Goal: Task Accomplishment & Management: Manage account settings

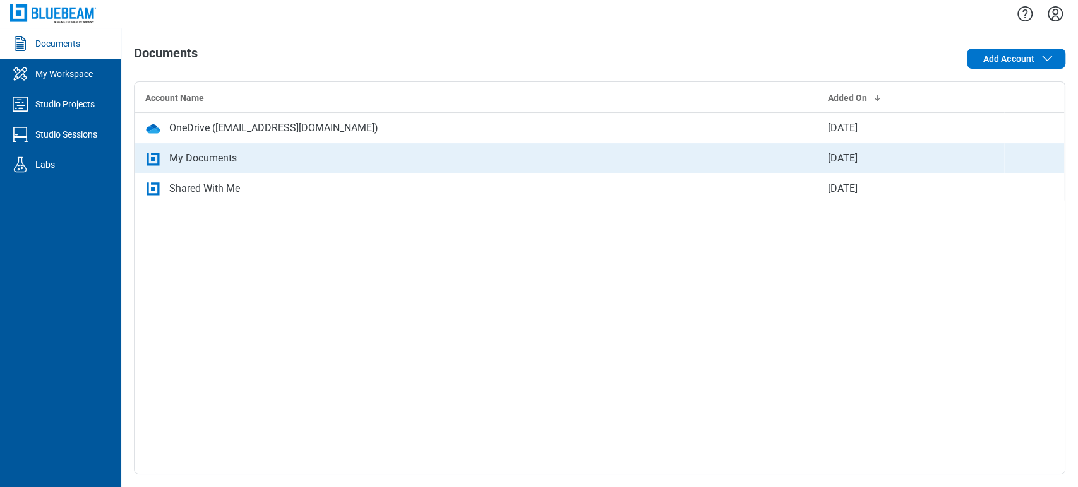
click at [177, 159] on div "My Documents" at bounding box center [203, 158] width 68 height 15
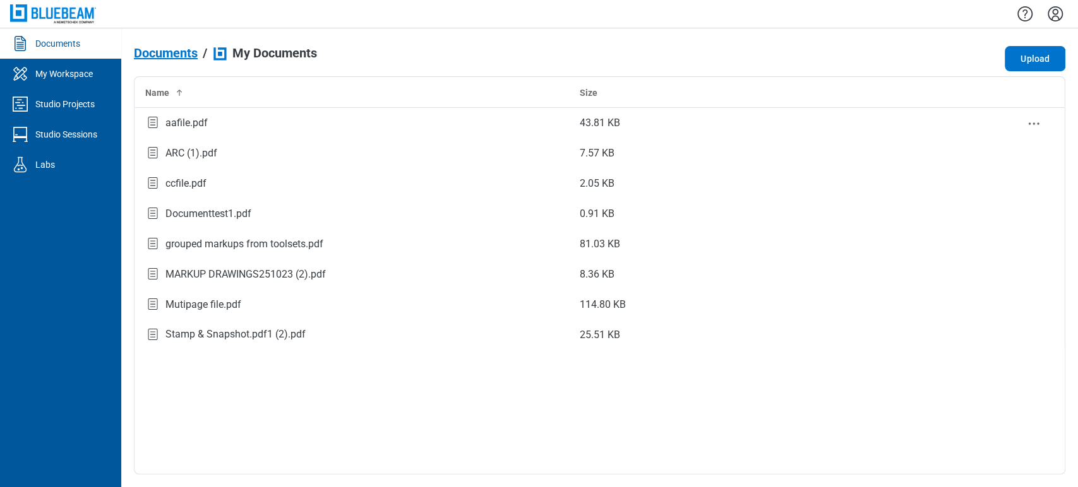
click at [183, 116] on div "aafile.pdf" at bounding box center [186, 123] width 42 height 15
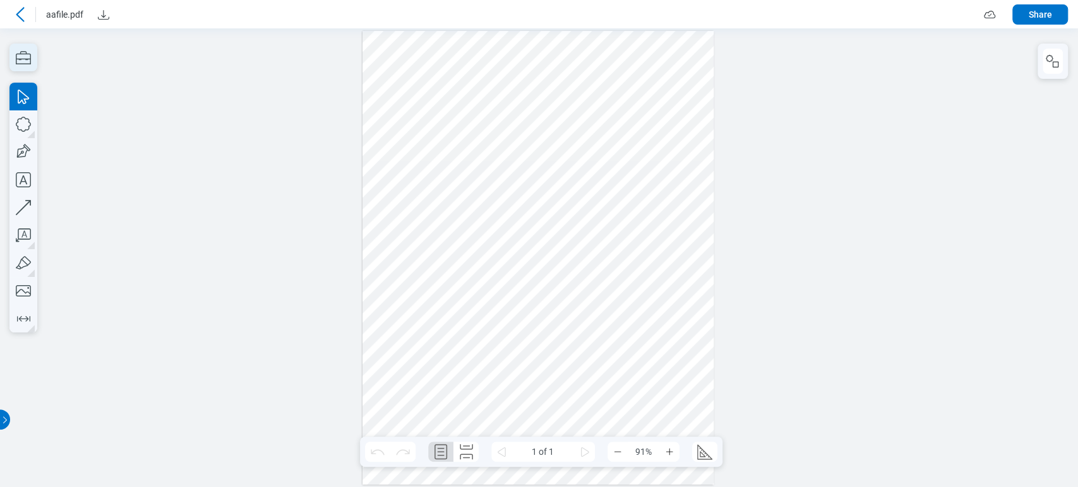
click at [31, 59] on icon "button" at bounding box center [23, 58] width 28 height 28
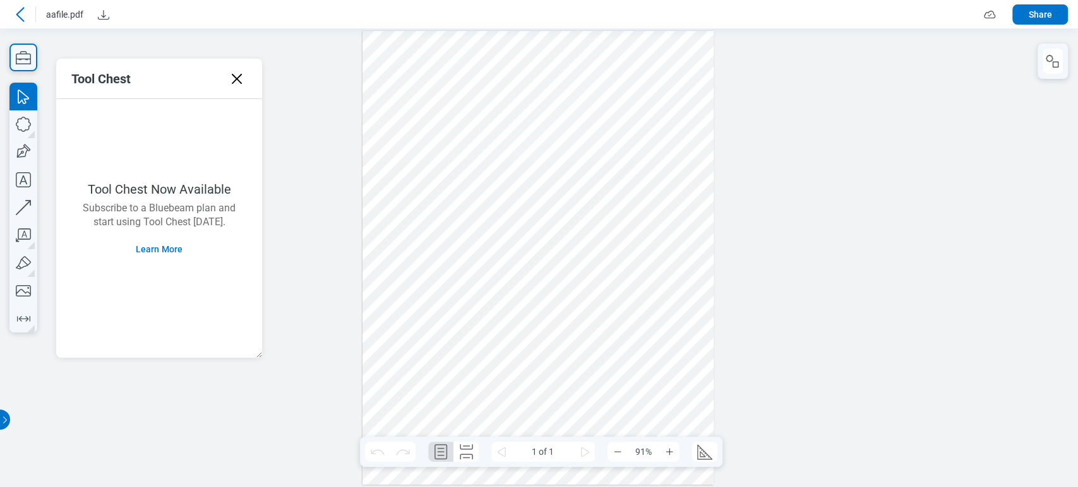
click at [20, 13] on icon at bounding box center [20, 14] width 15 height 15
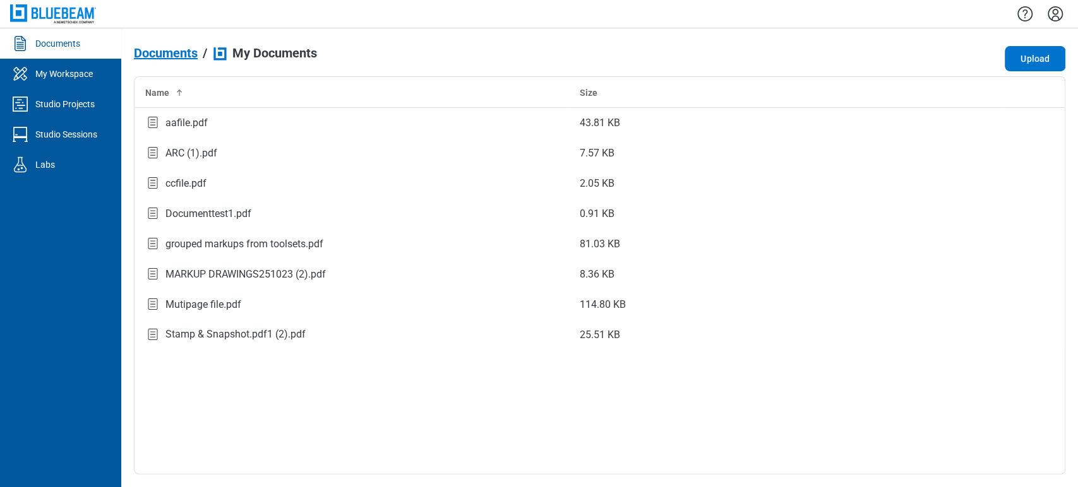
click at [1054, 16] on icon "Settings" at bounding box center [1055, 14] width 20 height 20
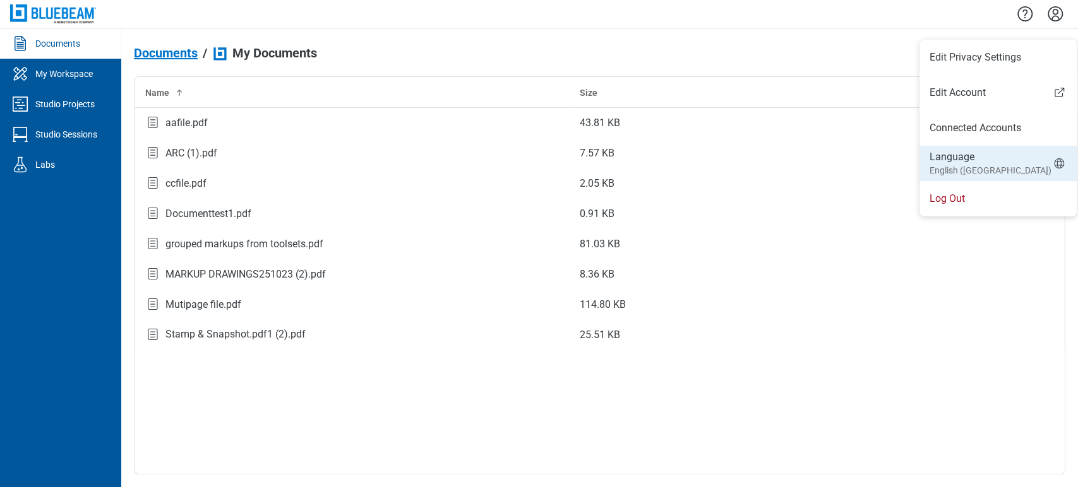
click at [997, 159] on li "Language English ([GEOGRAPHIC_DATA])" at bounding box center [997, 163] width 157 height 35
select select "*****"
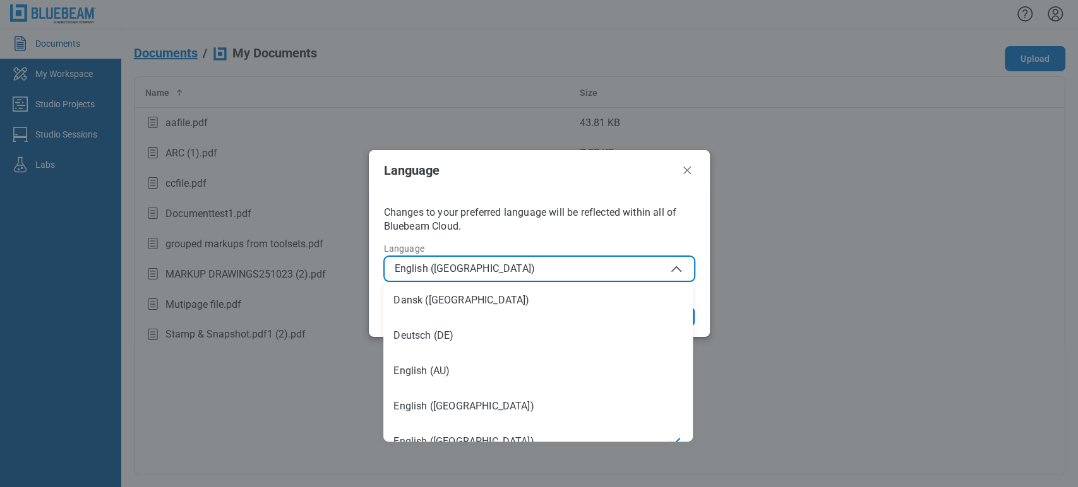
click at [600, 270] on span "English ([GEOGRAPHIC_DATA])" at bounding box center [539, 268] width 289 height 15
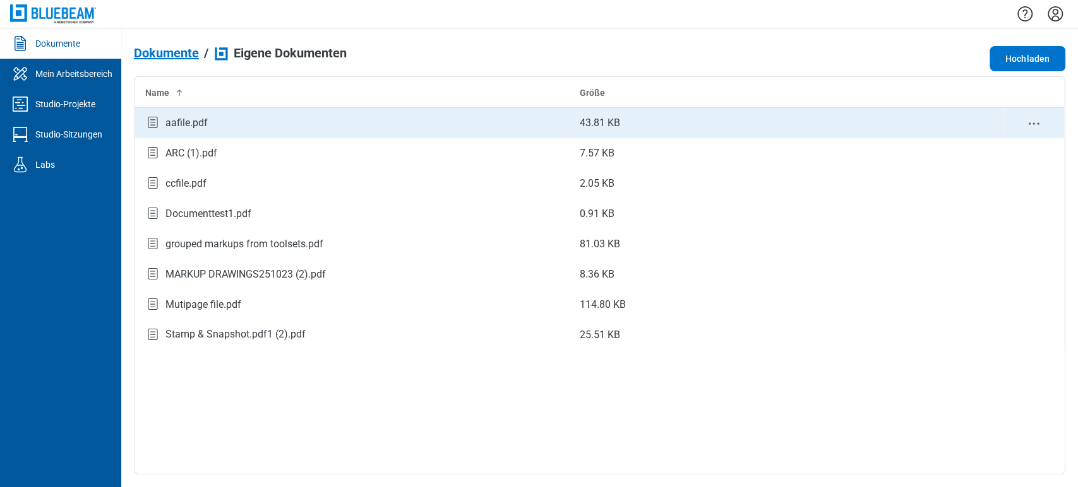
click at [172, 132] on td "aafile.pdf" at bounding box center [352, 123] width 434 height 30
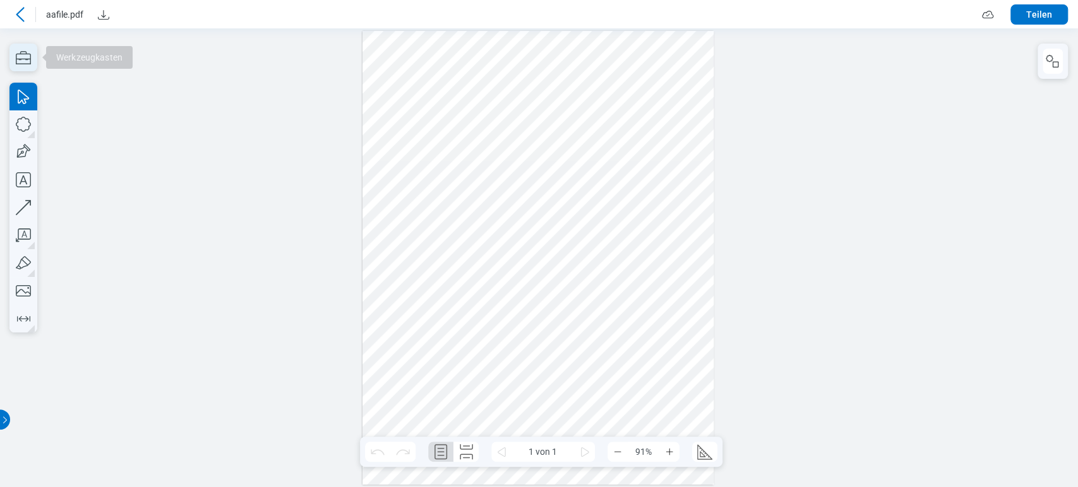
click at [25, 60] on icon "button" at bounding box center [23, 58] width 28 height 28
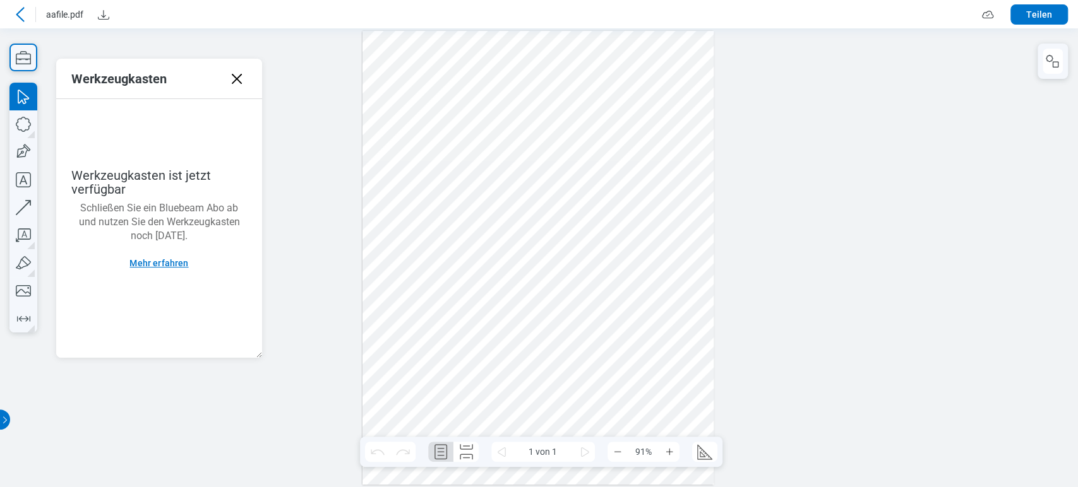
click at [178, 257] on button "Mehr erfahren" at bounding box center [158, 263] width 89 height 20
click at [25, 11] on icon at bounding box center [20, 14] width 15 height 15
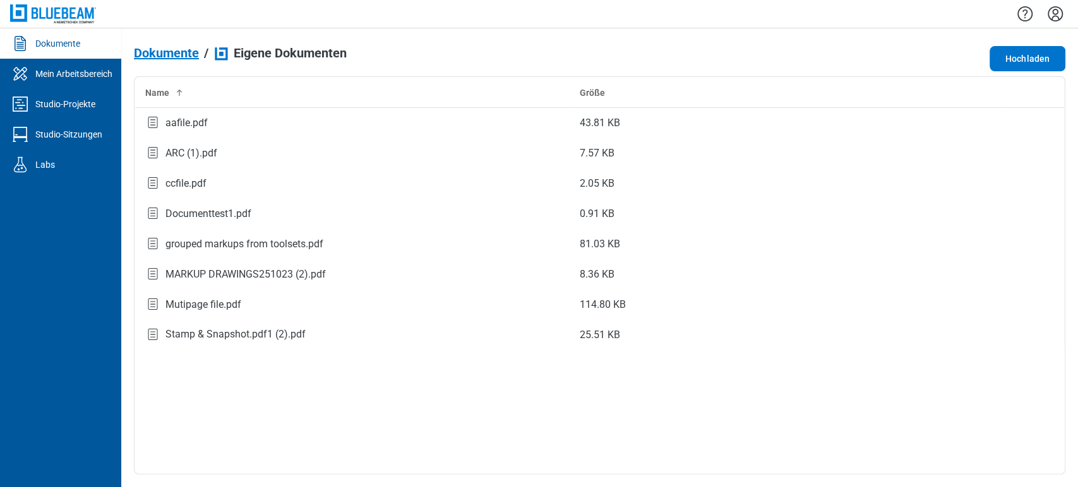
click at [1052, 14] on icon "Einstellungen" at bounding box center [1055, 14] width 20 height 20
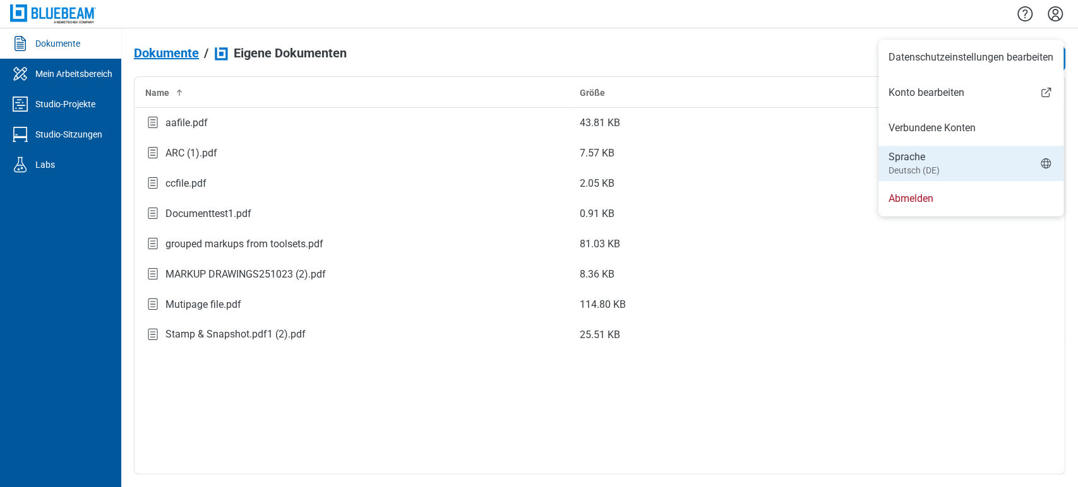
click at [980, 165] on li "Sprache Deutsch (DE)" at bounding box center [970, 163] width 185 height 35
select select "*****"
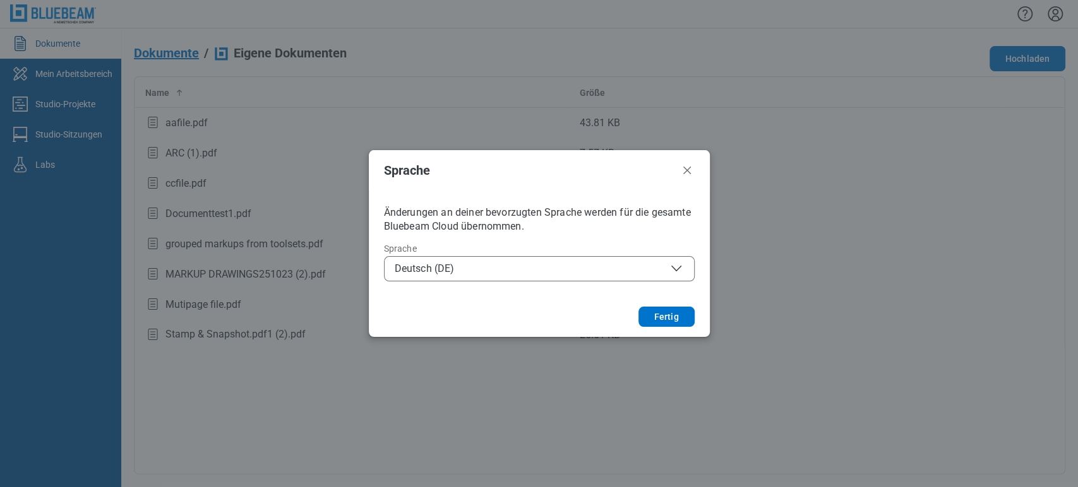
click at [667, 270] on span "Deutsch (DE)" at bounding box center [539, 268] width 289 height 15
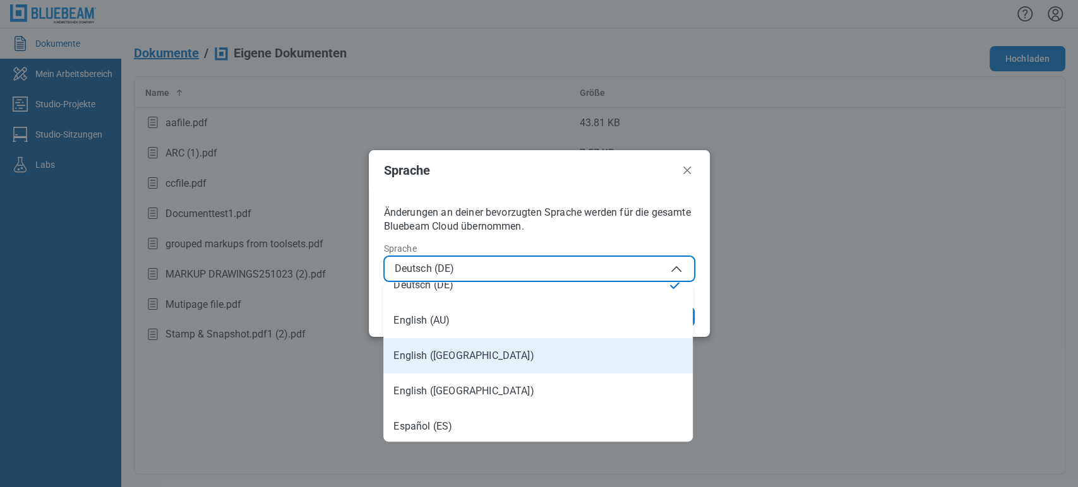
scroll to position [70, 0]
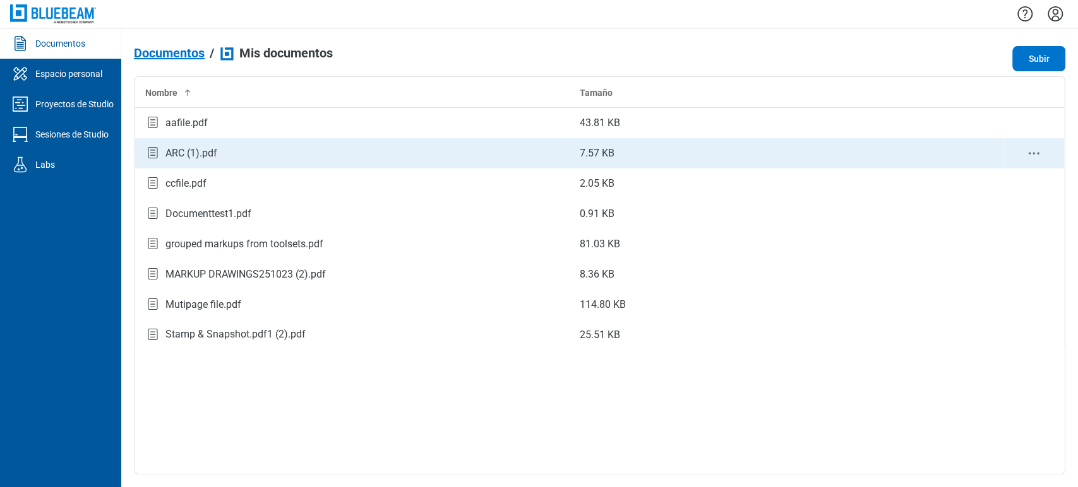
click at [184, 139] on td "ARC (1).pdf" at bounding box center [352, 153] width 434 height 30
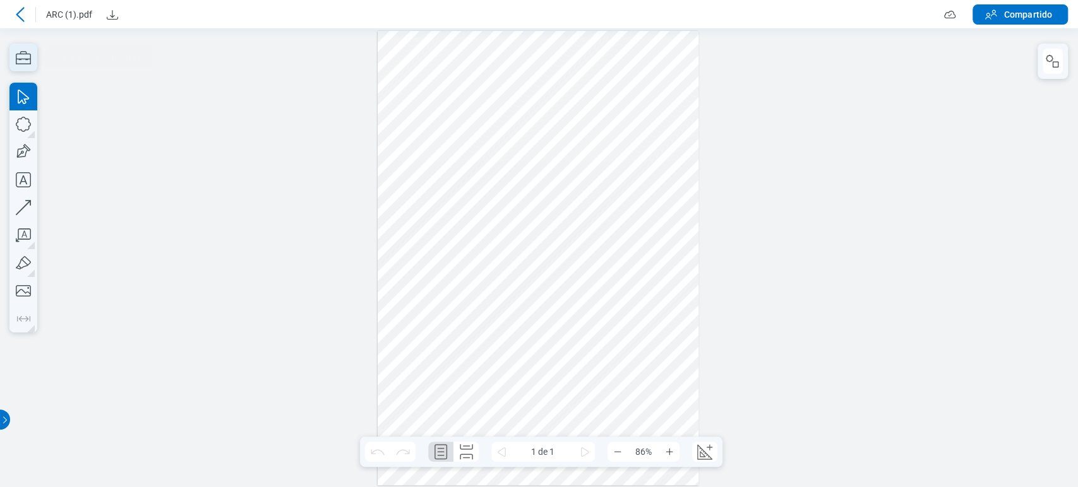
click at [15, 61] on icon "button" at bounding box center [23, 58] width 28 height 28
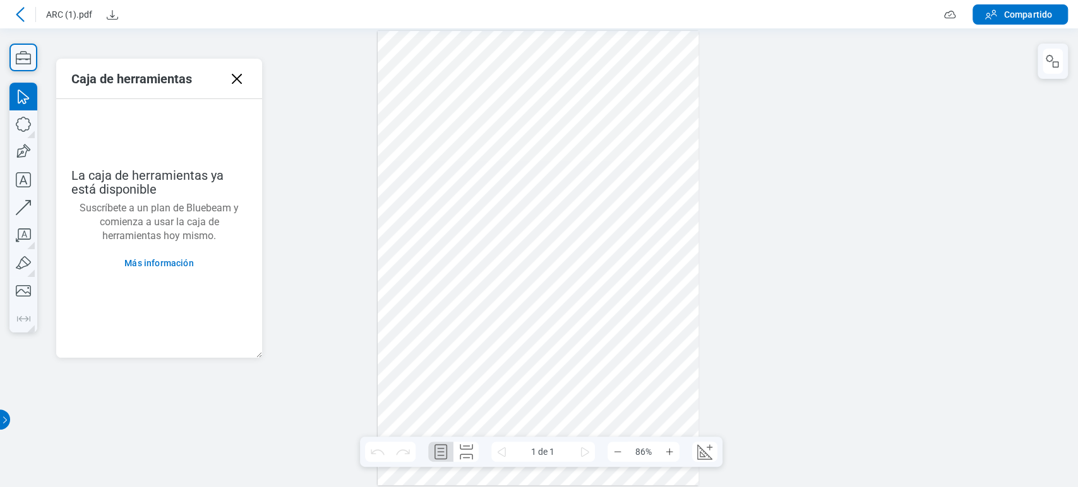
click at [19, 15] on icon at bounding box center [20, 14] width 15 height 15
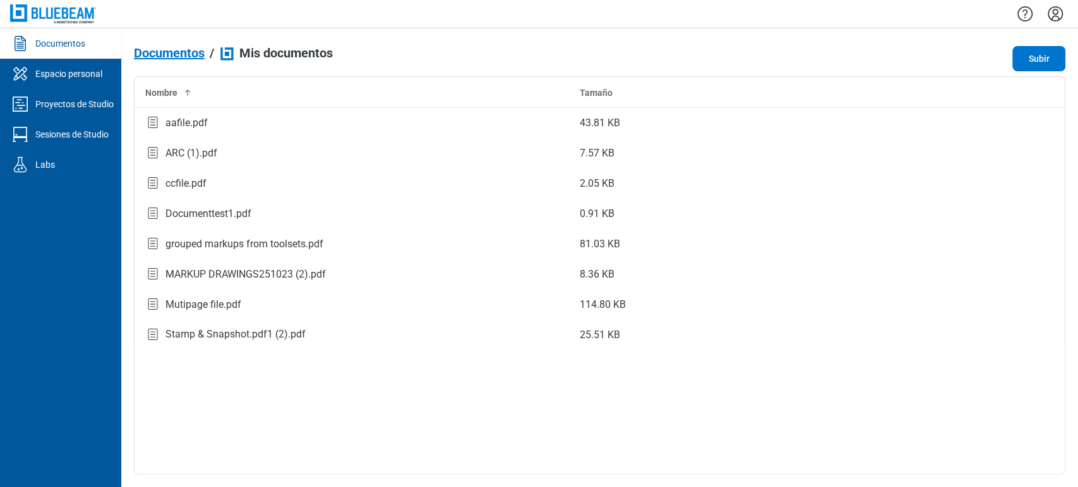
click at [1055, 9] on icon "Configuración" at bounding box center [1054, 13] width 15 height 15
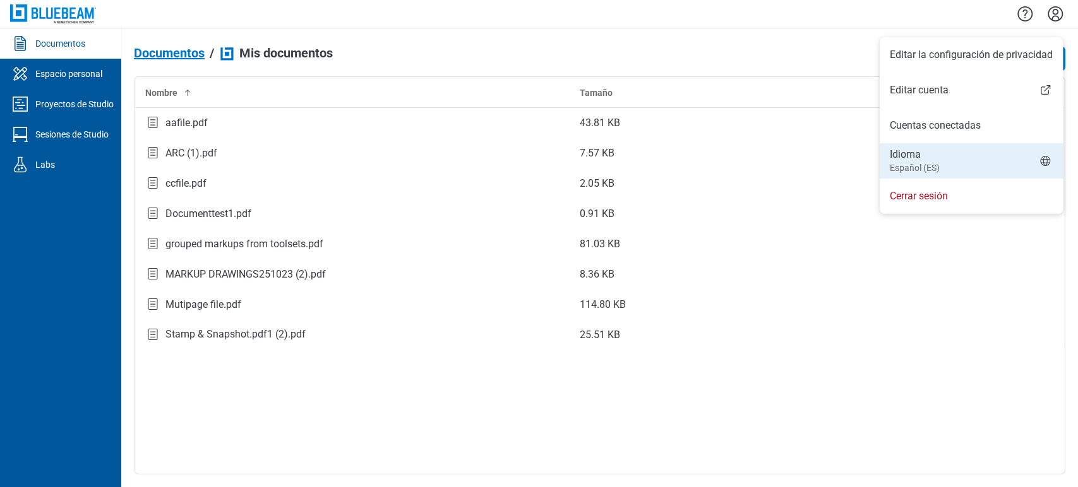
click at [948, 170] on li "Idioma Español (ES)" at bounding box center [970, 160] width 183 height 35
select select "*****"
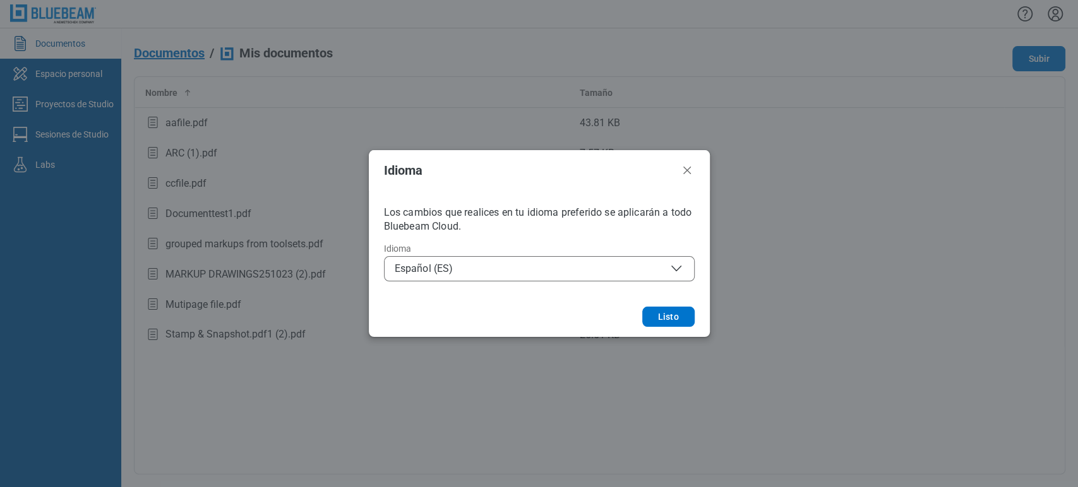
click at [591, 261] on span "Español (ES)" at bounding box center [539, 268] width 289 height 15
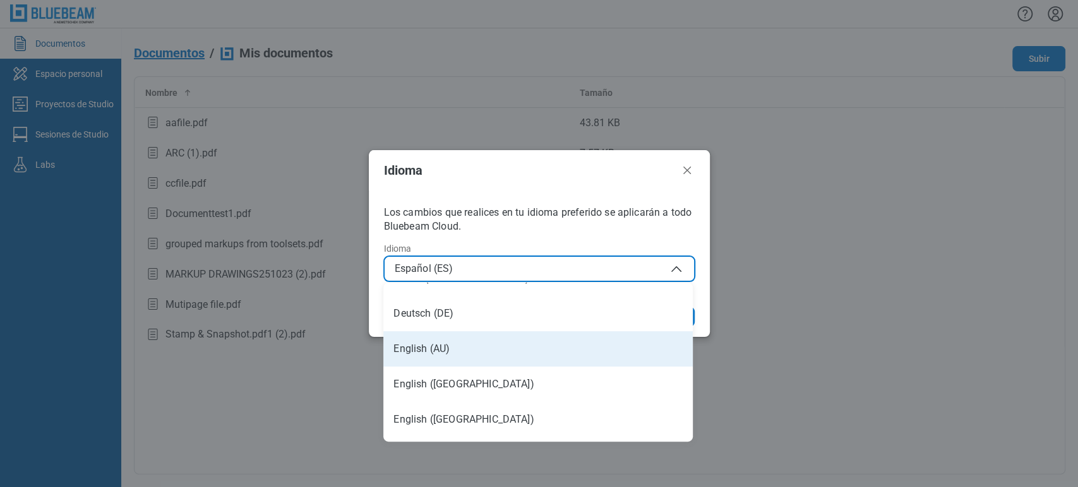
scroll to position [70, 0]
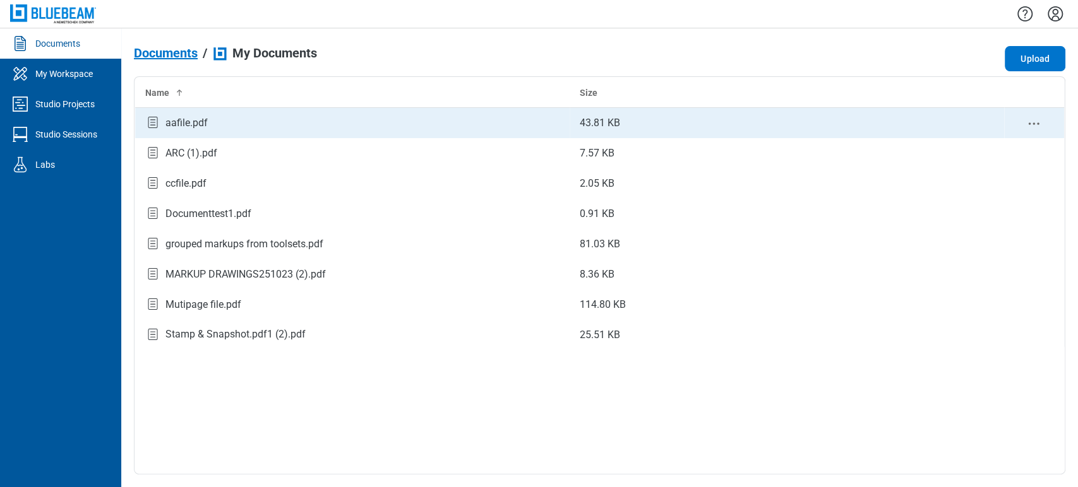
click at [258, 115] on div "aafile.pdf" at bounding box center [352, 123] width 414 height 17
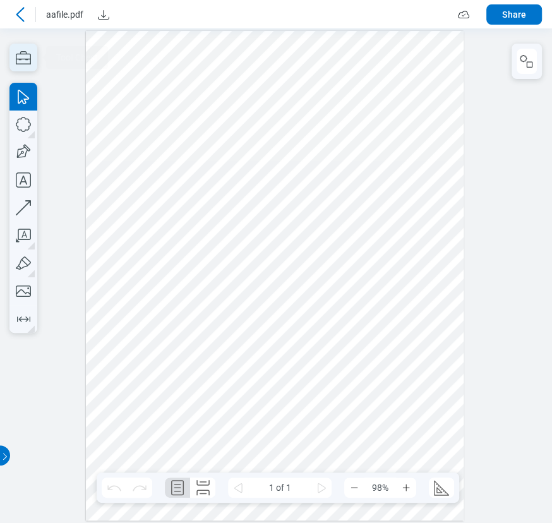
click at [22, 70] on icon "button" at bounding box center [23, 58] width 28 height 28
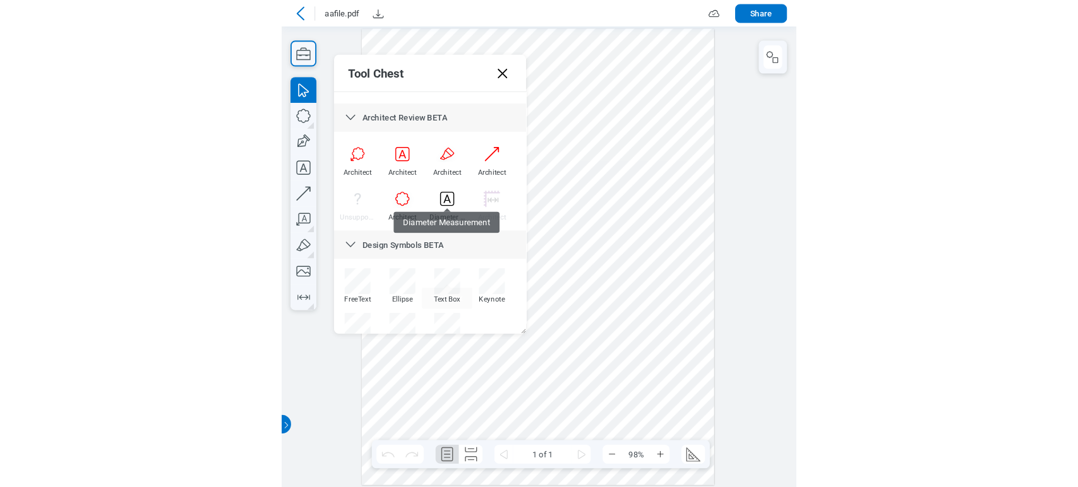
scroll to position [294, 0]
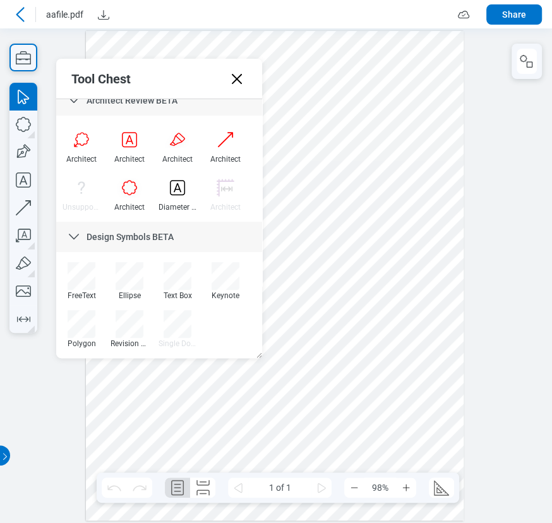
click at [18, 15] on icon at bounding box center [20, 14] width 8 height 15
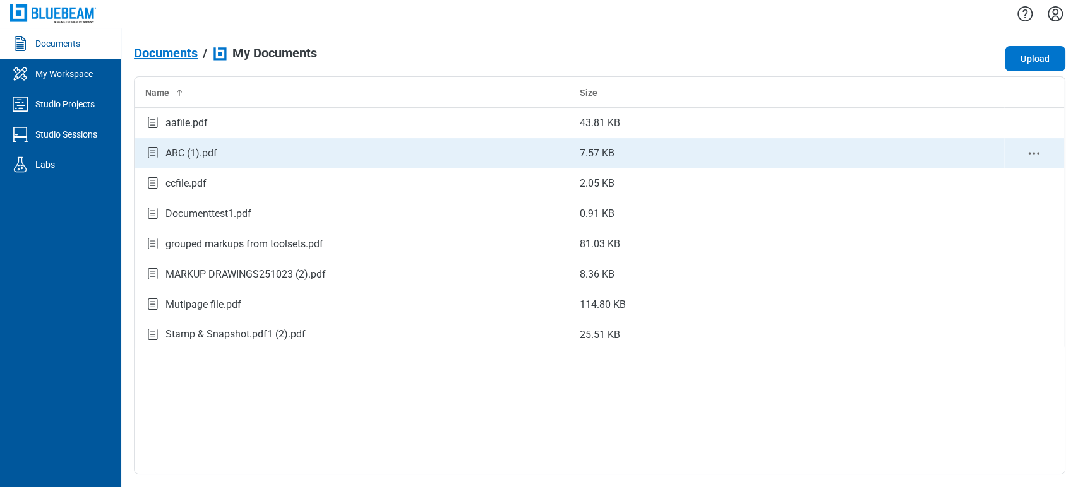
click at [196, 159] on div "ARC (1).pdf" at bounding box center [191, 153] width 52 height 15
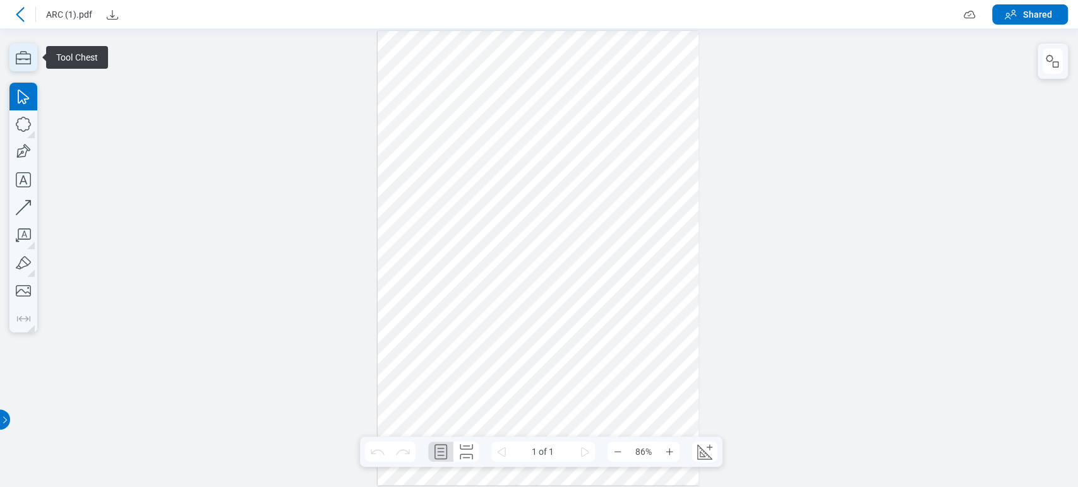
click at [27, 50] on icon "button" at bounding box center [23, 58] width 28 height 28
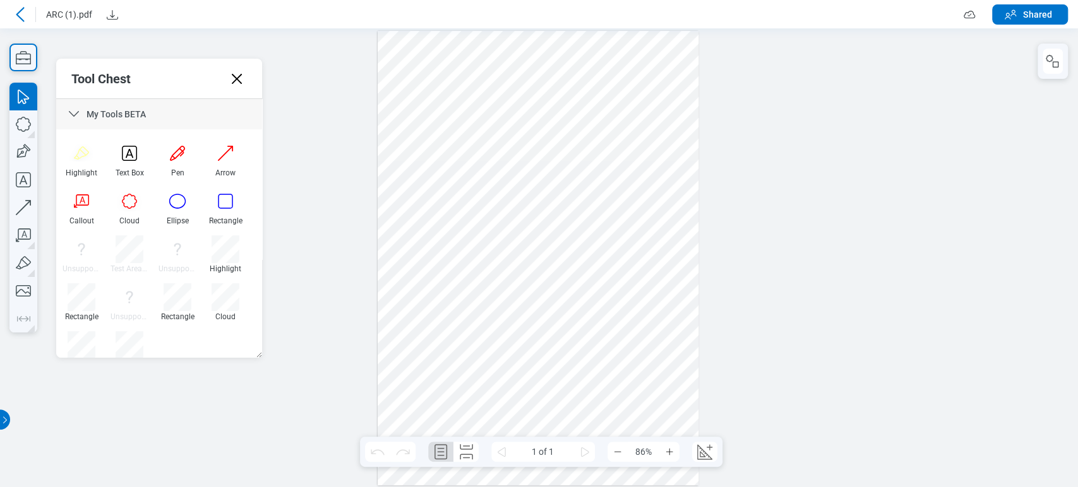
click at [20, 17] on icon at bounding box center [20, 14] width 8 height 15
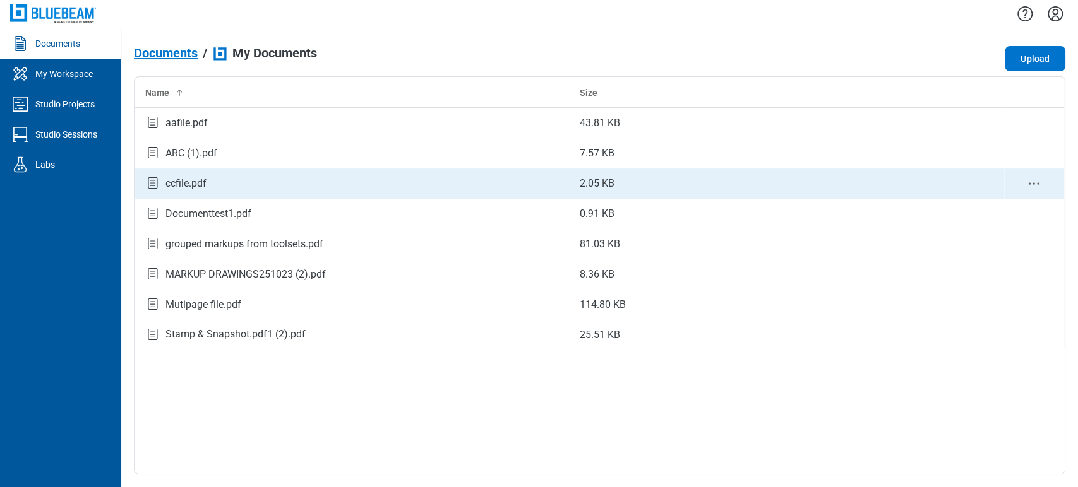
click at [193, 169] on td "ccfile.pdf" at bounding box center [352, 184] width 434 height 30
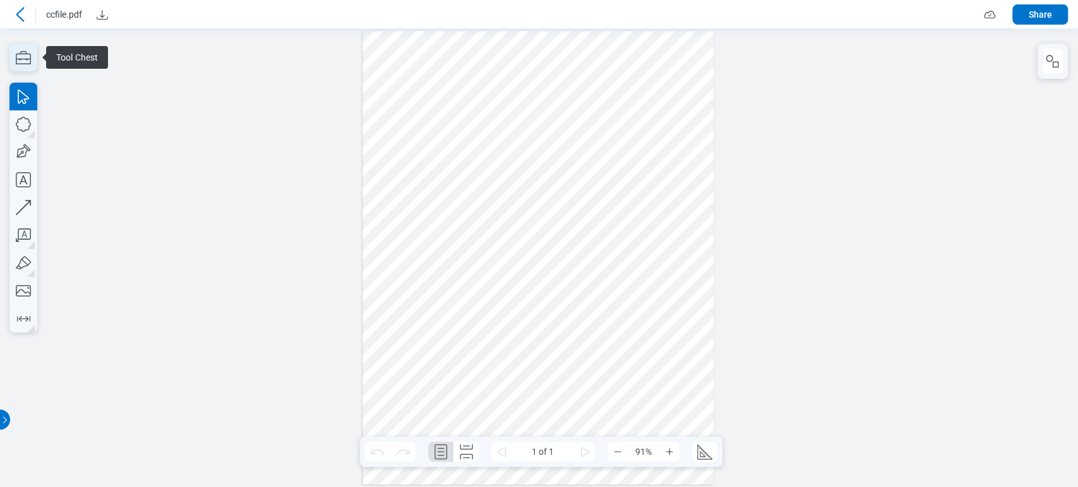
click at [23, 49] on icon "button" at bounding box center [23, 58] width 28 height 28
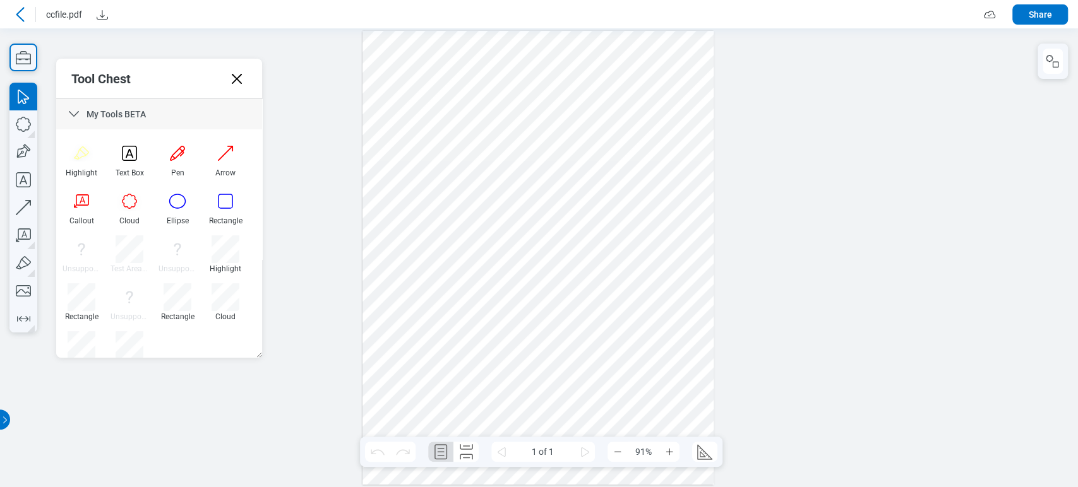
click at [25, 17] on icon at bounding box center [20, 14] width 15 height 15
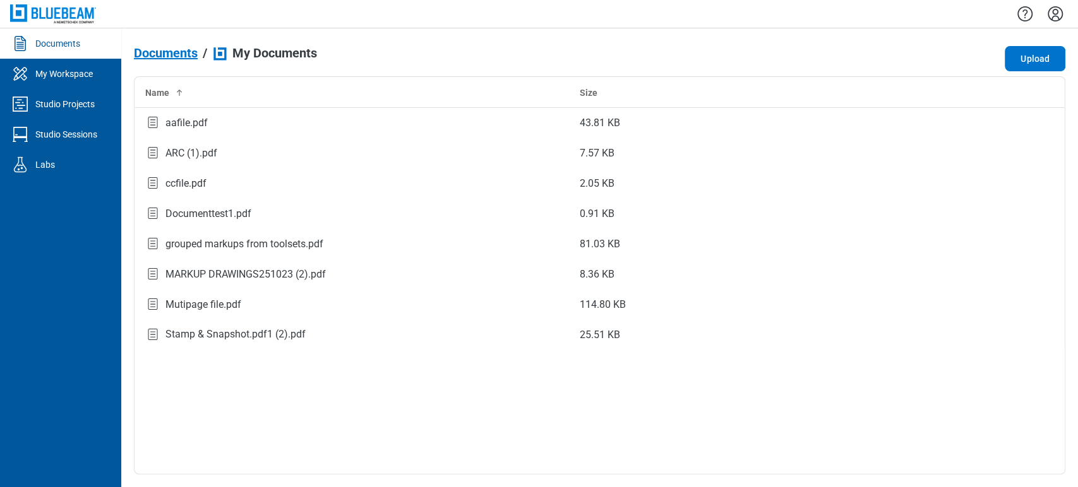
click at [1053, 14] on icon "Settings" at bounding box center [1054, 13] width 15 height 15
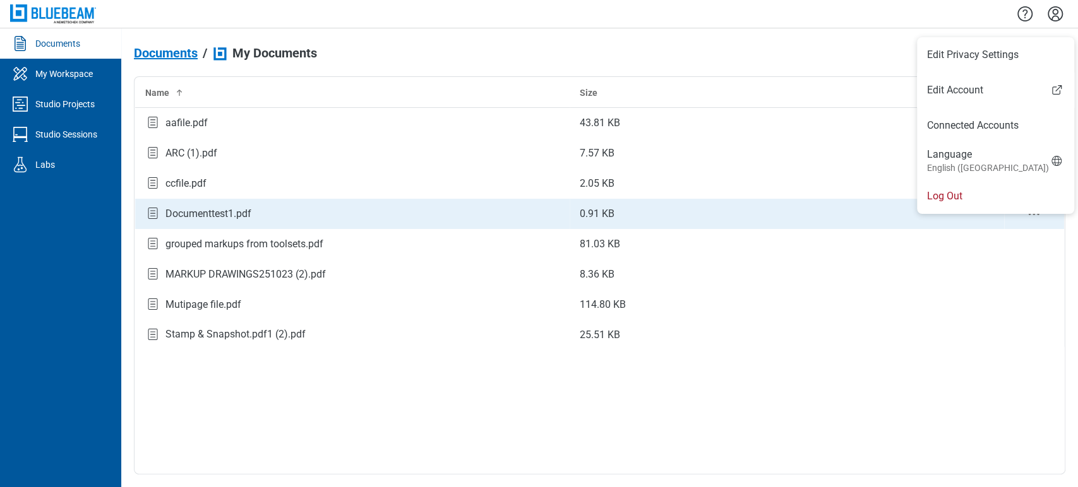
drag, startPoint x: 980, startPoint y: 198, endPoint x: 975, endPoint y: 201, distance: 6.8
click at [980, 198] on li "Log Out" at bounding box center [995, 196] width 157 height 35
